Goal: Information Seeking & Learning: Check status

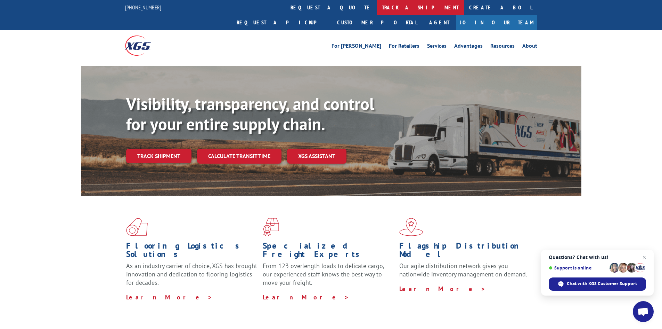
click at [377, 5] on link "track a shipment" at bounding box center [420, 7] width 87 height 15
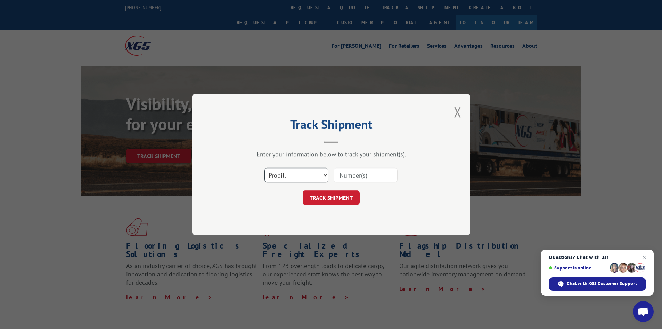
click at [297, 173] on select "Select category... Probill BOL PO" at bounding box center [297, 175] width 64 height 15
click at [265, 168] on select "Select category... Probill BOL PO" at bounding box center [297, 175] width 64 height 15
click at [358, 174] on input at bounding box center [366, 175] width 64 height 15
paste input "17595323"
type input "17595323"
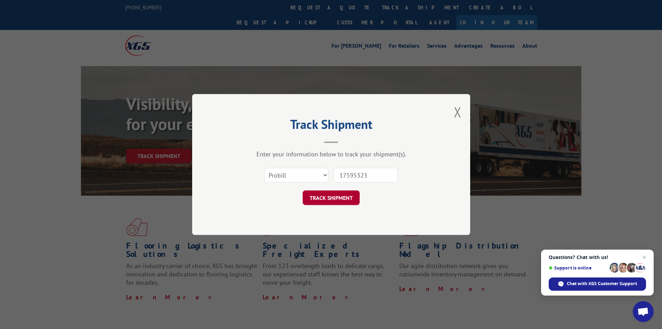
click at [333, 198] on button "TRACK SHIPMENT" at bounding box center [331, 197] width 57 height 15
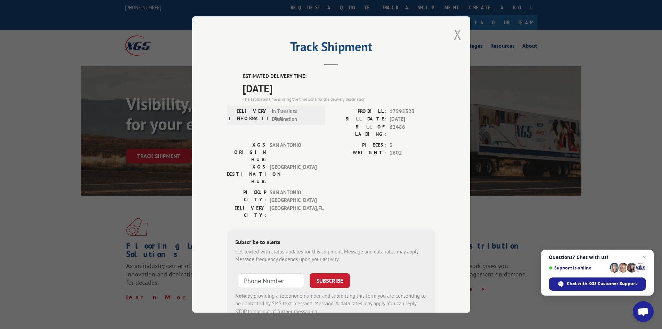
click at [454, 36] on button "Close modal" at bounding box center [458, 34] width 8 height 18
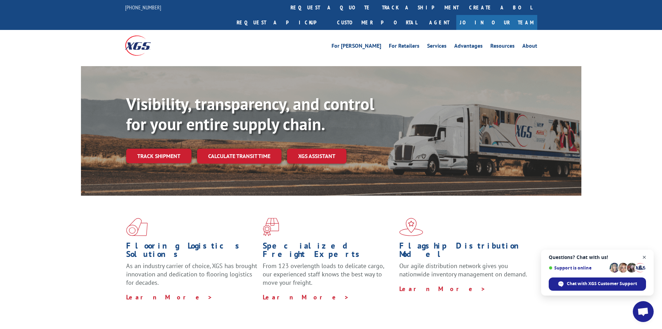
click at [645, 256] on span "Close chat" at bounding box center [644, 257] width 9 height 9
